Goal: Task Accomplishment & Management: Use online tool/utility

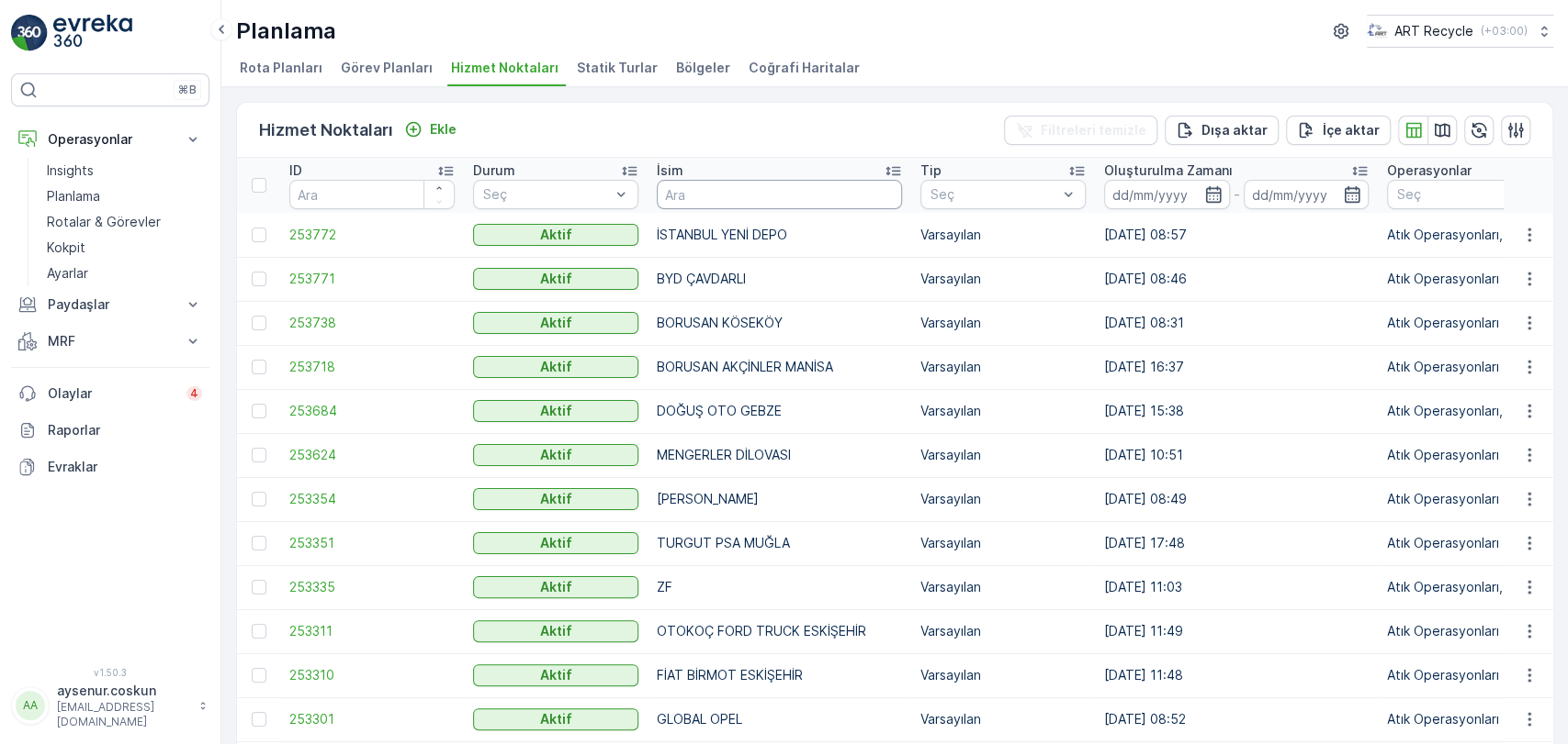
click at [684, 184] on input "text" at bounding box center [779, 195] width 245 height 30
type input "acamar"
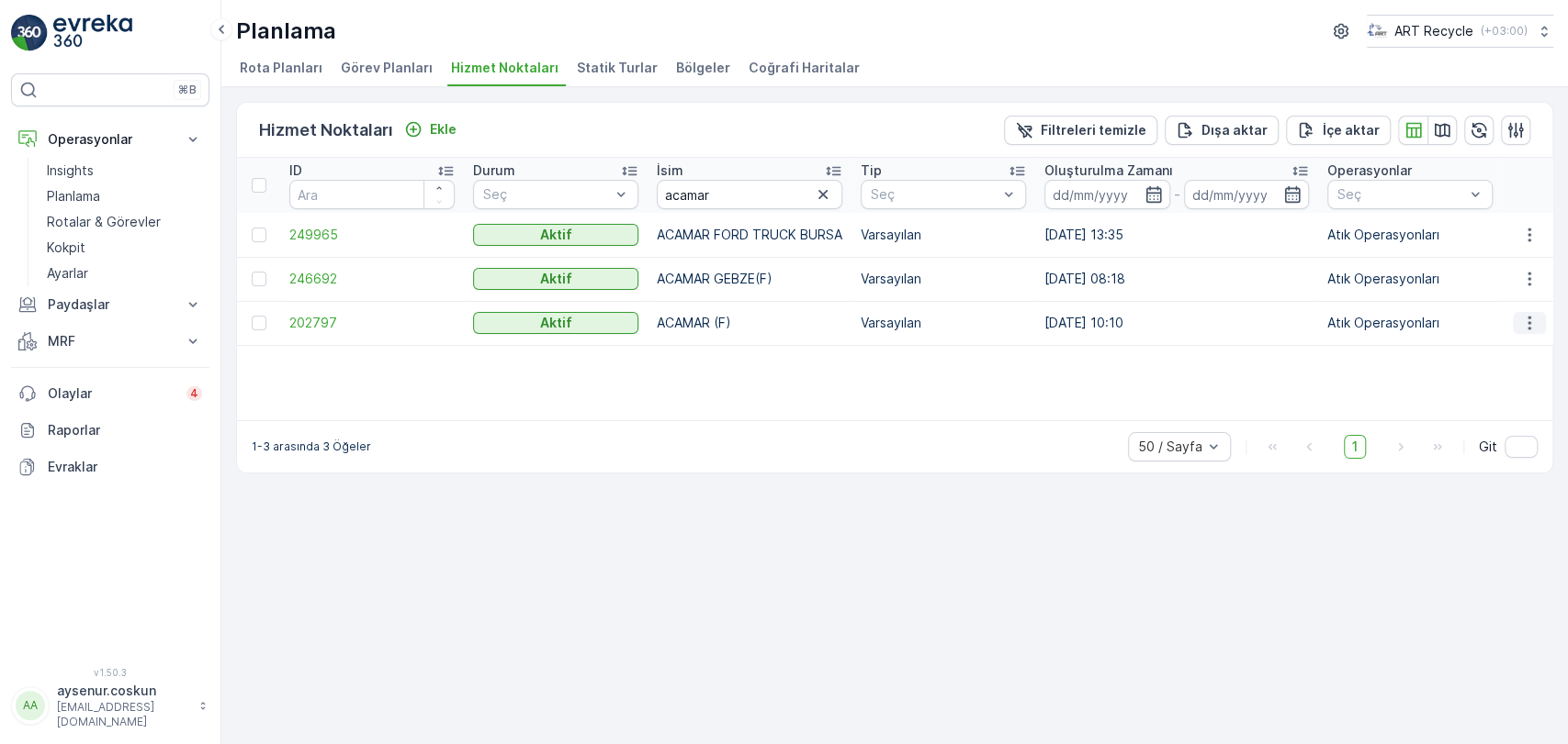
click at [1536, 330] on icon "button" at bounding box center [1529, 323] width 19 height 19
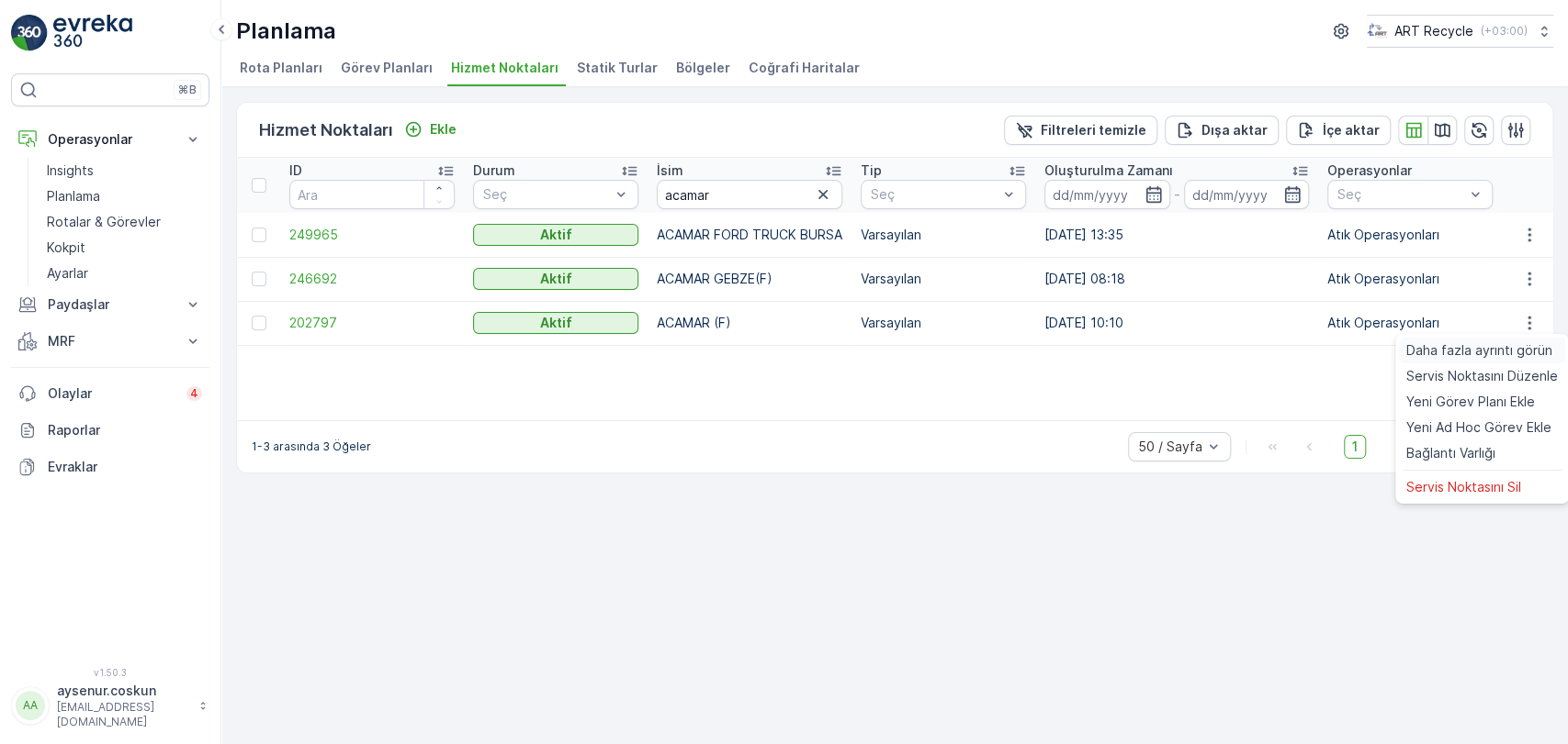
click at [1519, 344] on span "Daha fazla ayrıntı görün" at bounding box center [1479, 351] width 146 height 19
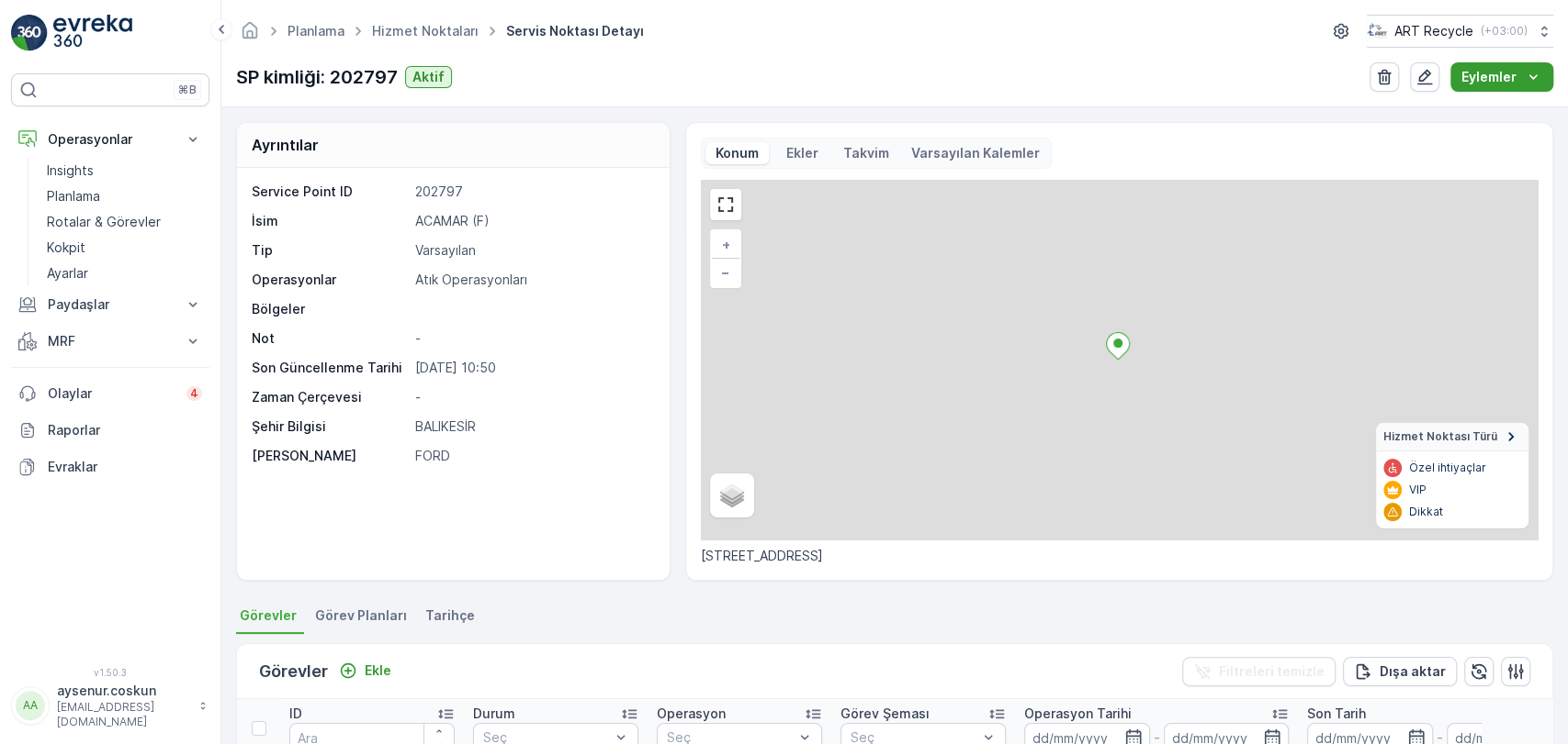
click at [1477, 76] on p "Eylemler" at bounding box center [1488, 77] width 55 height 19
click at [1456, 149] on div "Yeni Ad Hoc Görev Ekle" at bounding box center [1487, 137] width 160 height 26
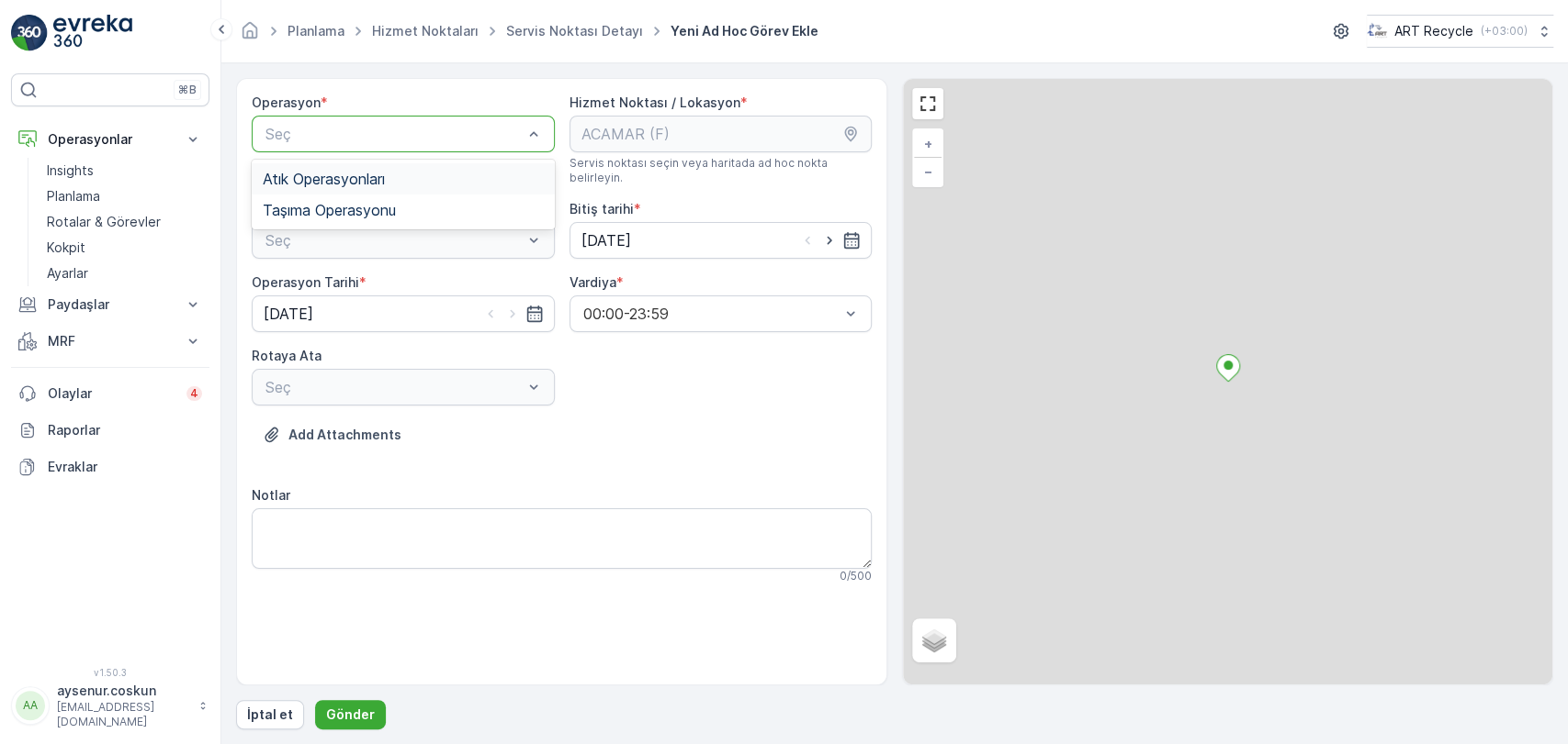
click at [455, 180] on div "Atık Operasyonları" at bounding box center [403, 179] width 281 height 17
click at [422, 222] on div "Seç" at bounding box center [403, 241] width 303 height 37
drag, startPoint x: 405, startPoint y: 237, endPoint x: 388, endPoint y: 254, distance: 24.0
click at [382, 277] on div "Atık Toplama" at bounding box center [403, 285] width 281 height 17
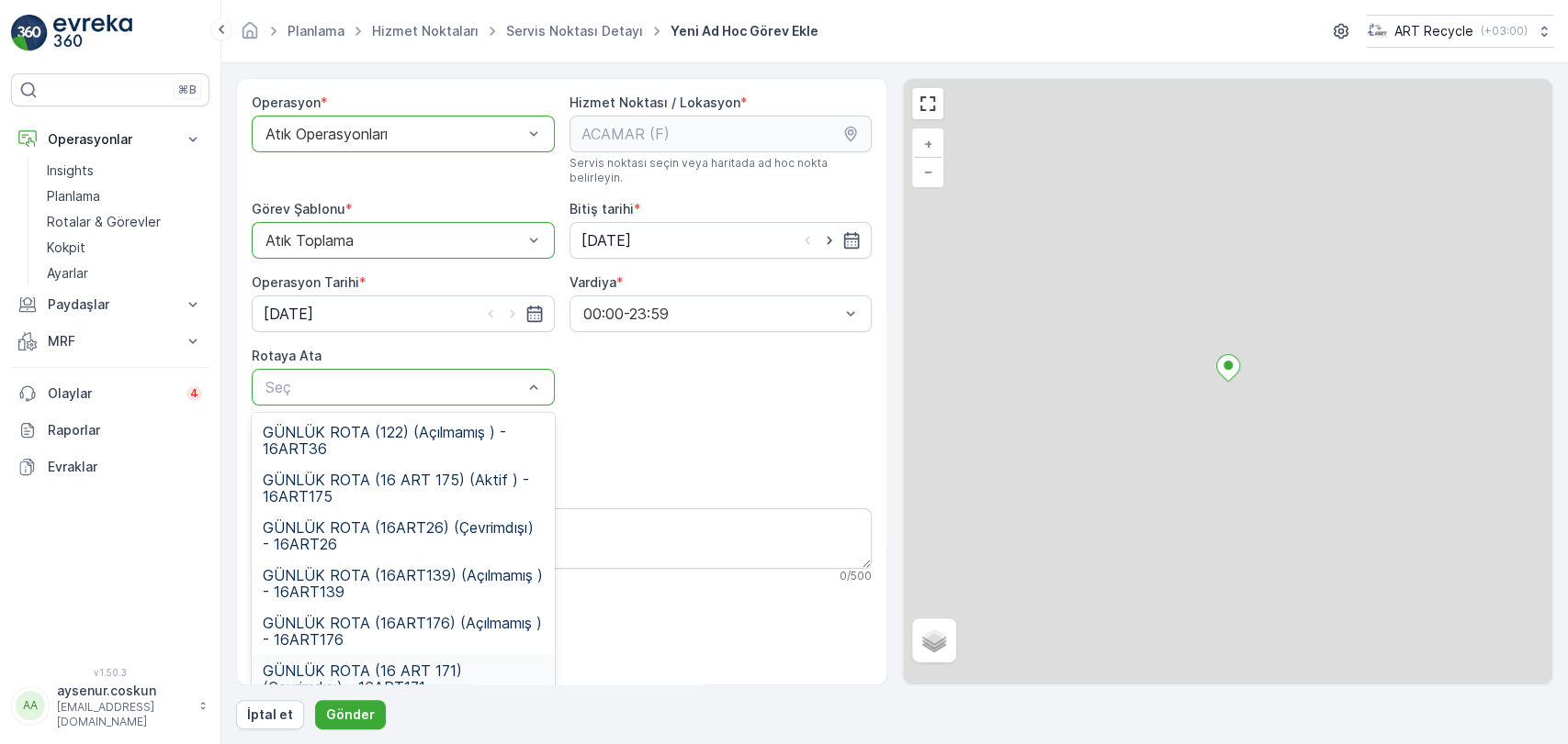
click at [452, 662] on span "GÜNLÜK ROTA (16 ART 171) (Çevrimdışı) - 16ART171" at bounding box center [403, 679] width 281 height 33
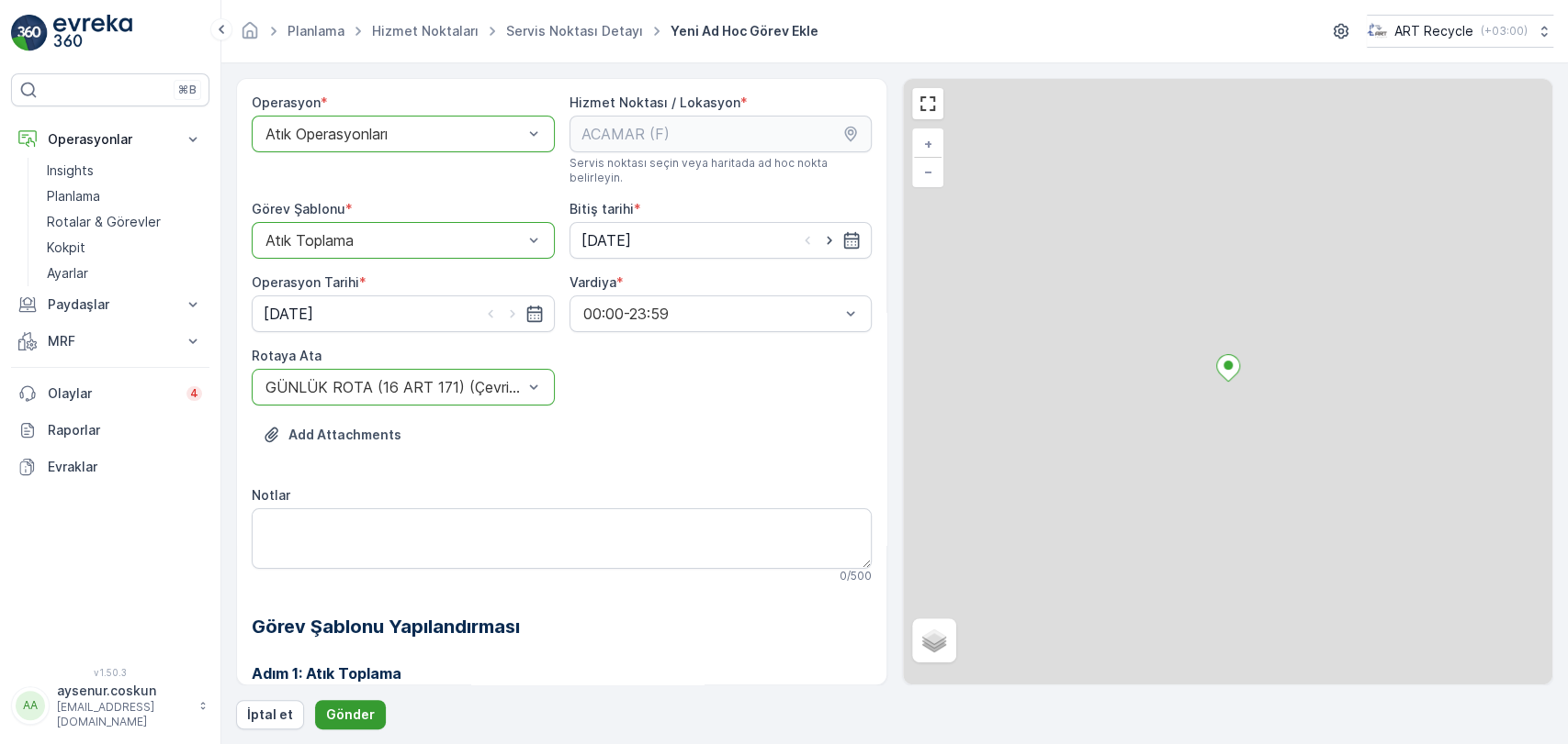
click at [351, 720] on p "Gönder" at bounding box center [350, 715] width 48 height 19
